Goal: Find specific page/section: Find specific page/section

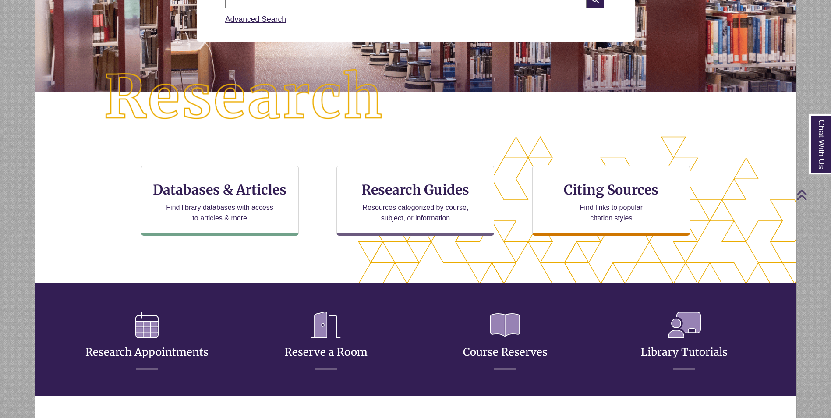
scroll to position [175, 0]
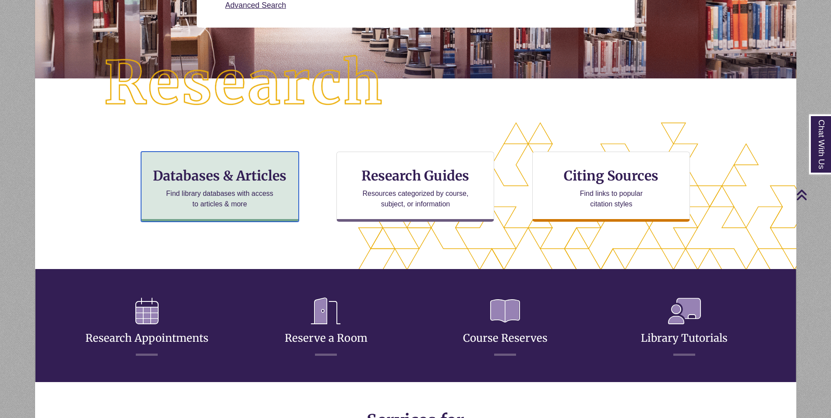
click at [167, 180] on h3 "Databases & Articles" at bounding box center [220, 175] width 143 height 17
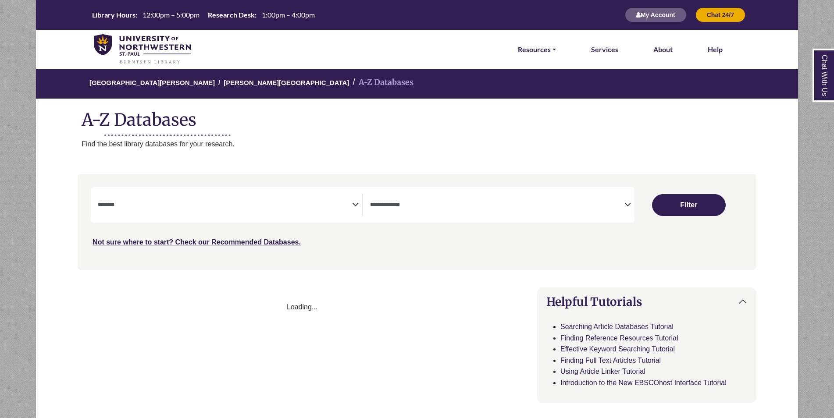
select select "Database Subject Filter"
select select "Database Types Filter"
select select "Database Subject Filter"
select select "Database Types Filter"
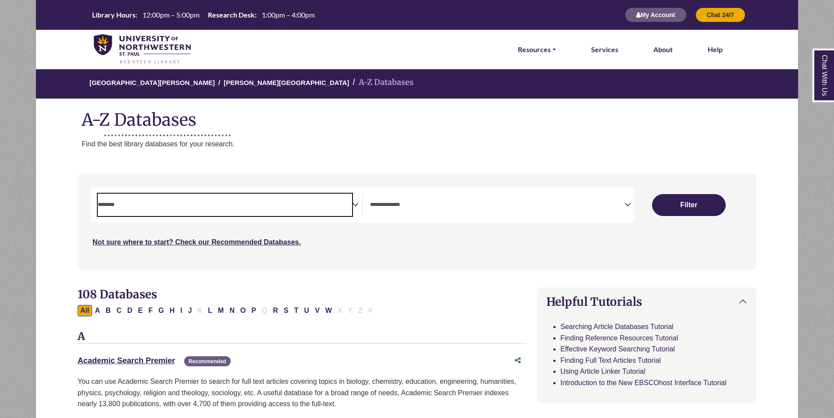
click at [150, 208] on textarea "Search" at bounding box center [225, 205] width 254 height 7
click at [529, 262] on div "Search filters" at bounding box center [417, 221] width 668 height 89
click at [152, 308] on button "F" at bounding box center [150, 310] width 10 height 11
select select "Database Subject Filter"
select select "Database Types Filter"
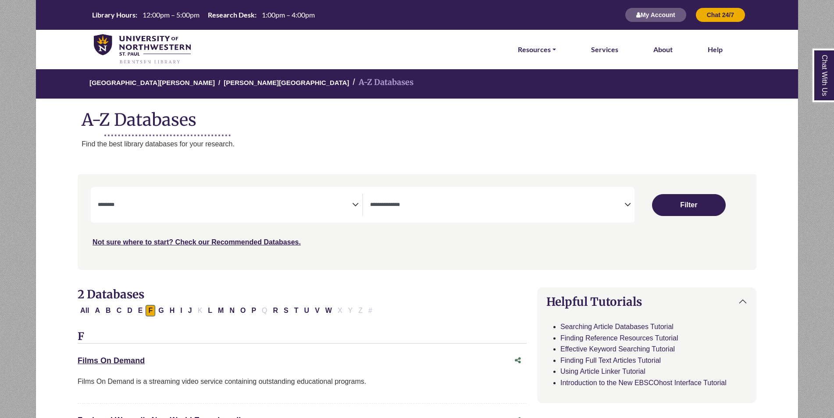
click at [164, 41] on img at bounding box center [142, 49] width 97 height 31
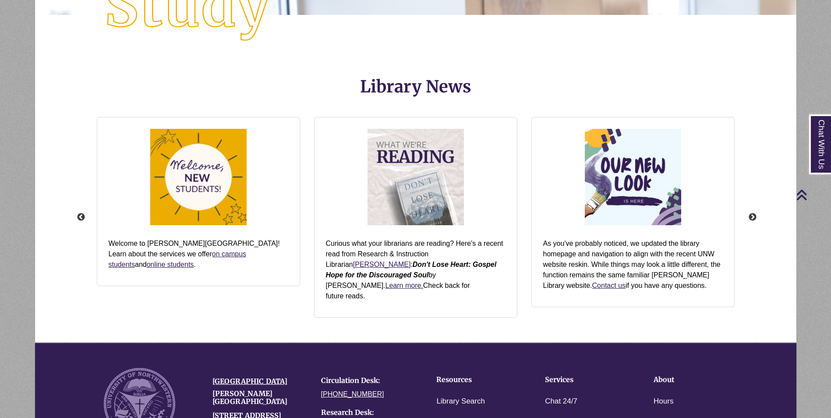
scroll to position [1146, 0]
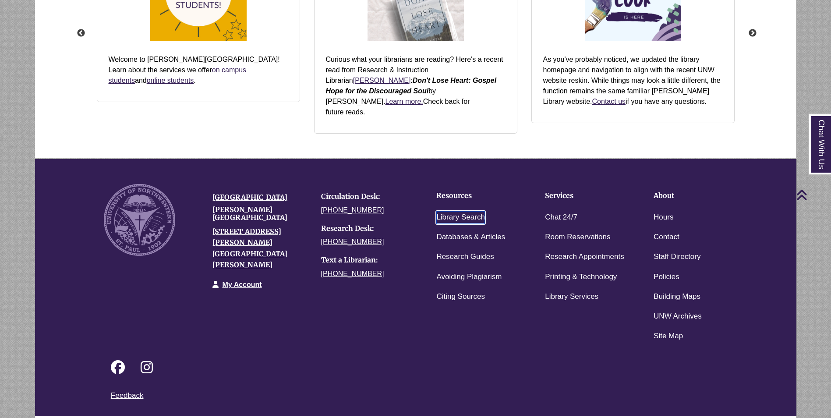
click at [469, 211] on link "Library Search" at bounding box center [460, 217] width 49 height 13
